Goal: Task Accomplishment & Management: Use online tool/utility

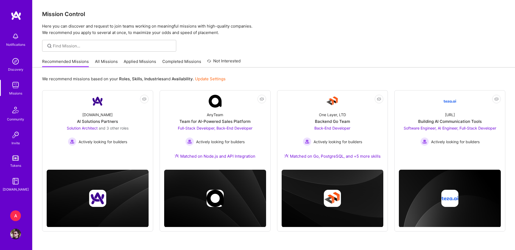
click at [115, 67] on div "Recommended Missions All Missions Applied Missions Completed Missions Not Inter…" at bounding box center [273, 62] width 482 height 12
click at [115, 66] on link "All Missions" at bounding box center [106, 63] width 23 height 9
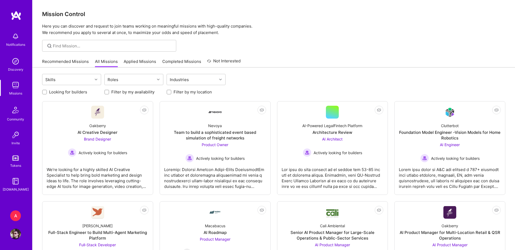
click at [171, 92] on div "Filter by my location" at bounding box center [195, 92] width 59 height 6
click at [170, 92] on input "Filter by my location" at bounding box center [170, 93] width 4 height 4
checkbox input "true"
